Goal: Check status: Check status

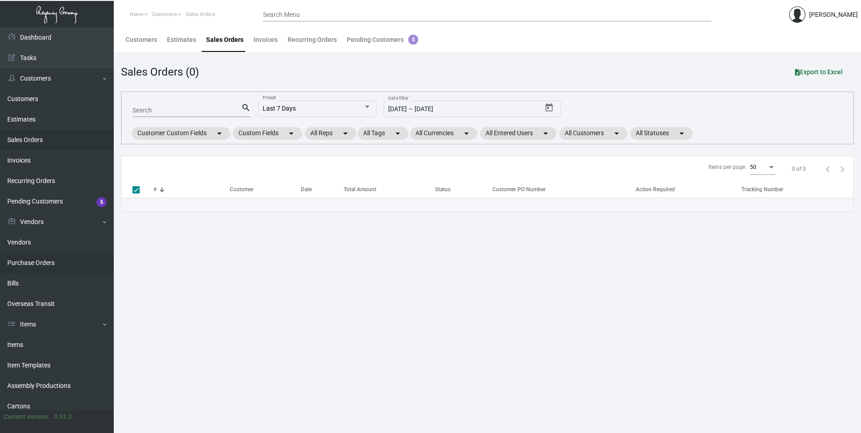
click at [36, 262] on link "Purchase Orders" at bounding box center [57, 263] width 114 height 20
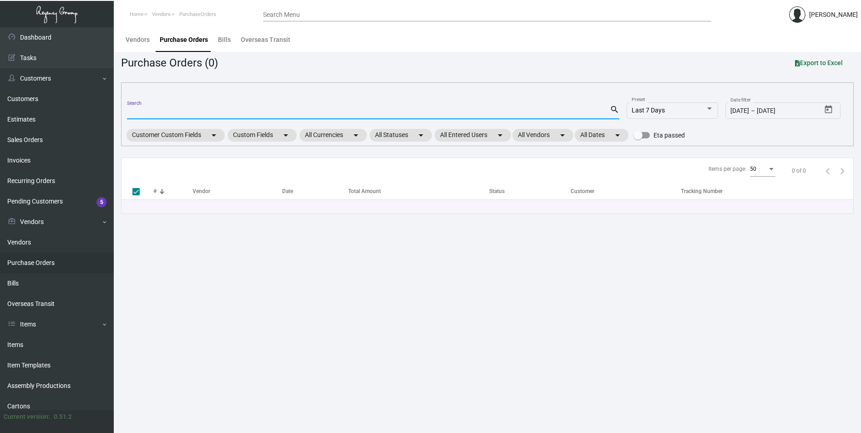
click at [138, 110] on input "Search" at bounding box center [368, 112] width 483 height 7
paste input "102423"
type input "102423"
checkbox input "false"
type input "102423"
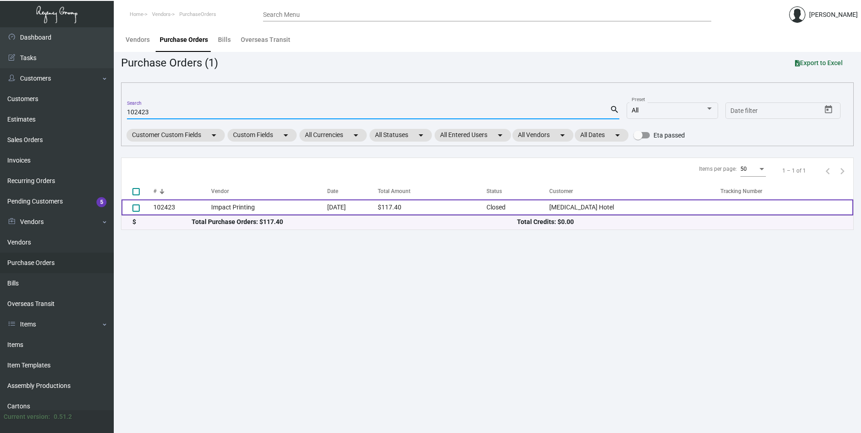
click at [162, 210] on td "102423" at bounding box center [182, 207] width 58 height 16
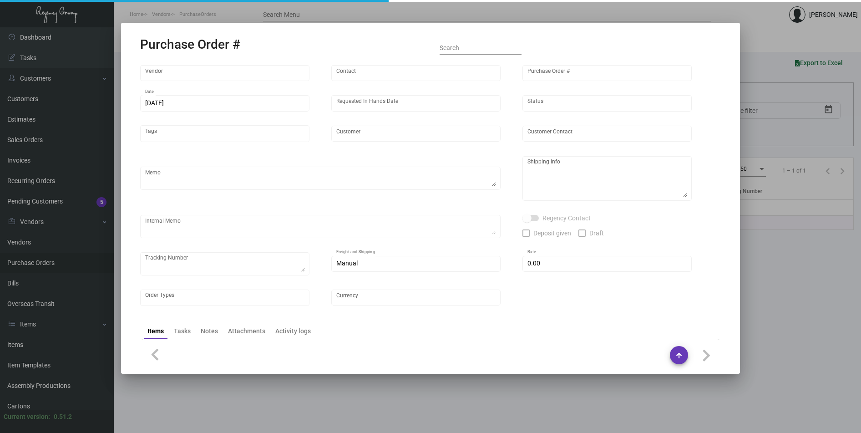
type input "Impact Printing"
type input "Impact Orders"
type input "102423"
type input "[DATE]"
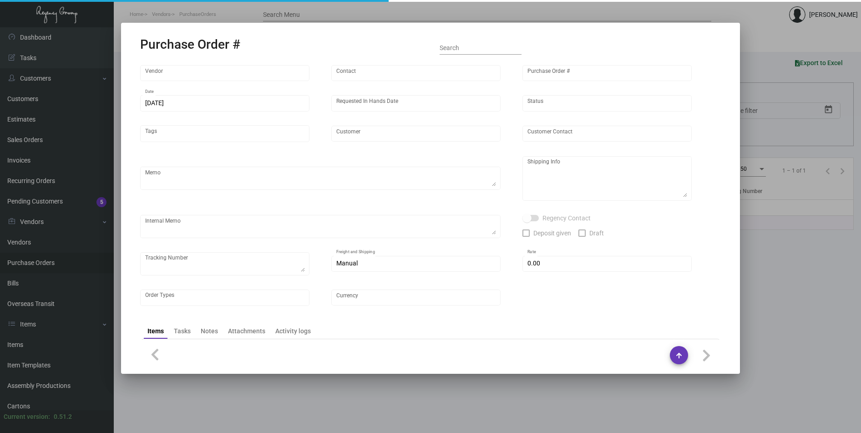
type input "[MEDICAL_DATA] Hotel"
type input "[PERSON_NAME]"
type textarea "Quote# 47707 / Please email [EMAIL_ADDRESS][DOMAIN_NAME] for UPS labels."
type textarea "[MEDICAL_DATA] Hotel - [PERSON_NAME] [STREET_ADDRESS][US_STATE]"
type input "$ 0.00"
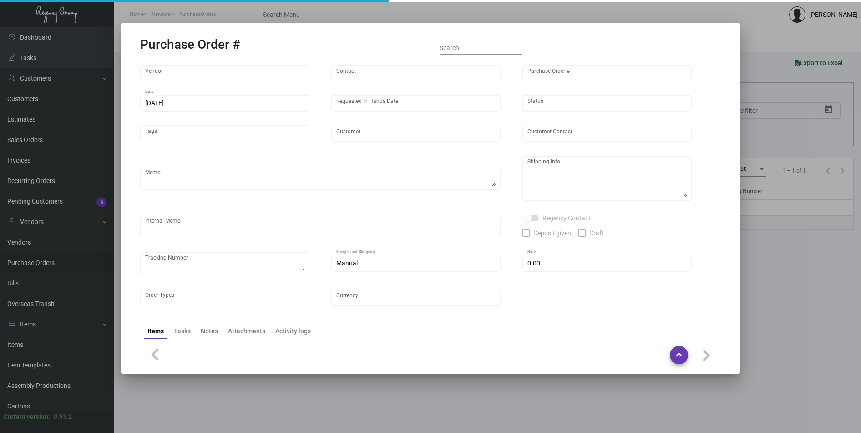
type input "United States Dollar $"
